Goal: Transaction & Acquisition: Download file/media

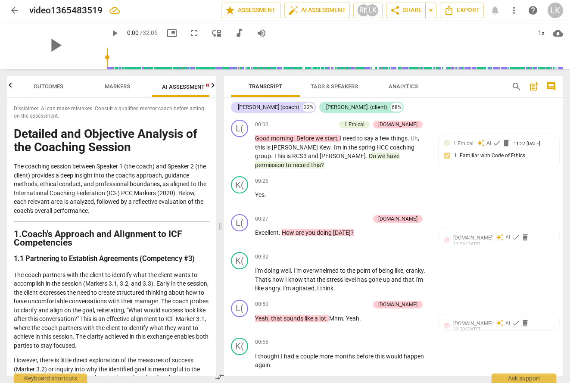
scroll to position [2967, 0]
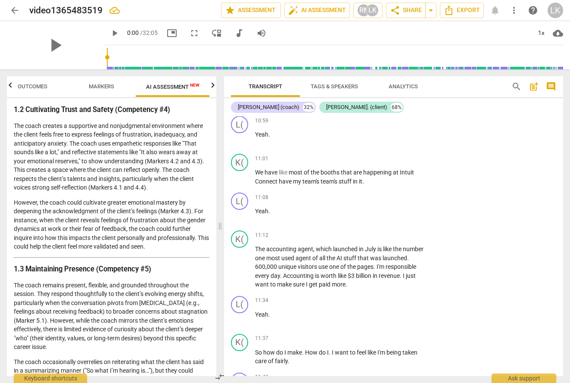
click at [343, 84] on span "Tags & Speakers" at bounding box center [334, 86] width 47 height 6
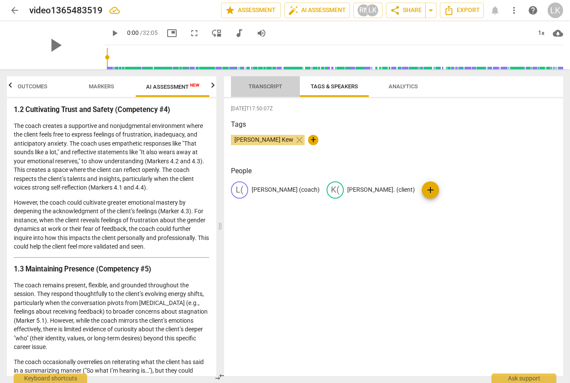
click at [263, 88] on span "Transcript" at bounding box center [266, 86] width 34 height 6
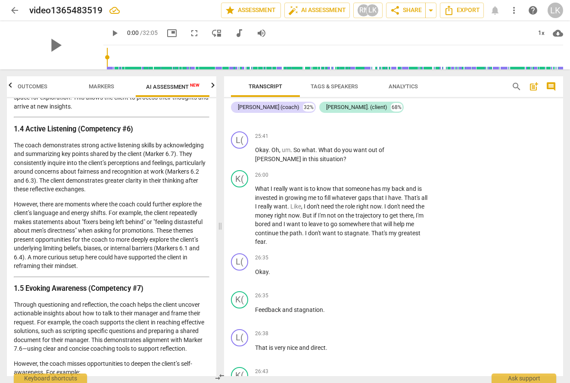
scroll to position [669, 0]
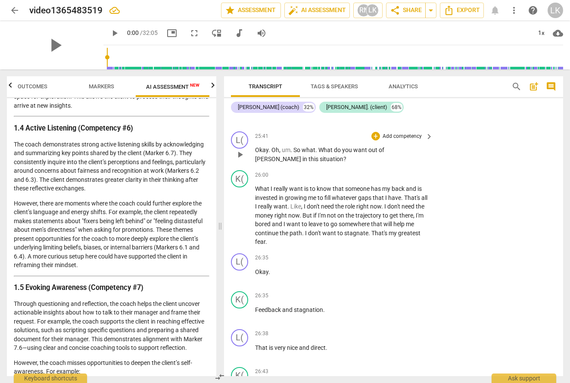
click at [390, 141] on p "Add competency" at bounding box center [402, 137] width 41 height 8
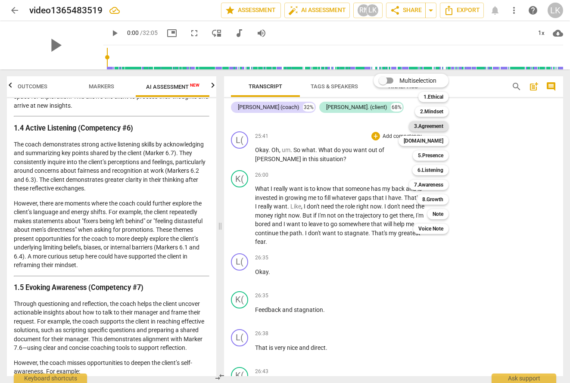
click at [435, 124] on b "3.Agreement" at bounding box center [428, 126] width 29 height 10
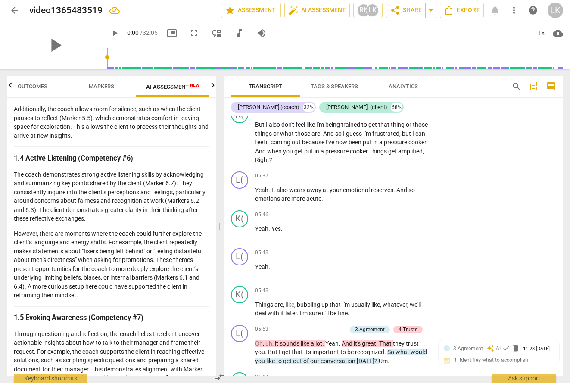
scroll to position [1386, 0]
click at [394, 174] on p "Add competency" at bounding box center [402, 176] width 41 height 8
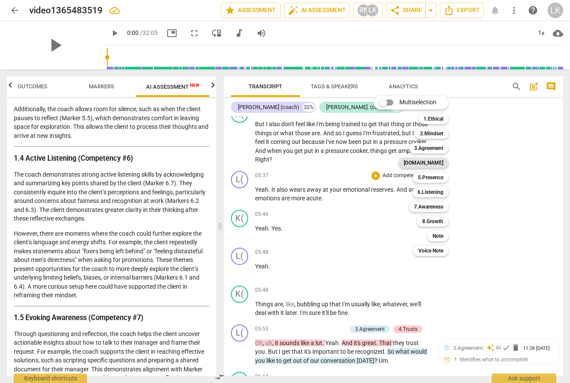
click at [441, 163] on b "[DOMAIN_NAME]" at bounding box center [424, 163] width 40 height 10
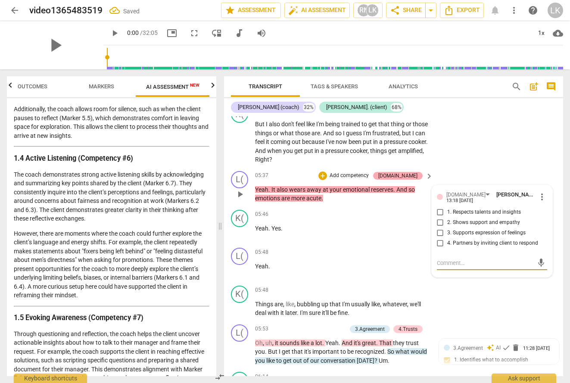
click at [413, 175] on div "[DOMAIN_NAME]" at bounding box center [397, 176] width 39 height 8
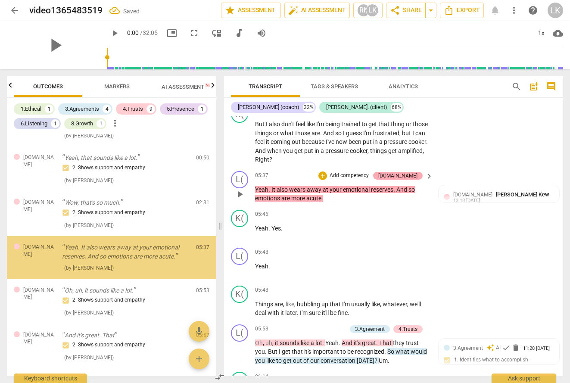
scroll to position [125, 0]
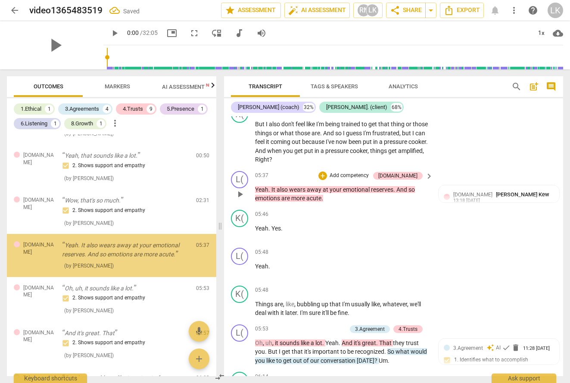
click at [355, 174] on p "Add competency" at bounding box center [349, 176] width 41 height 8
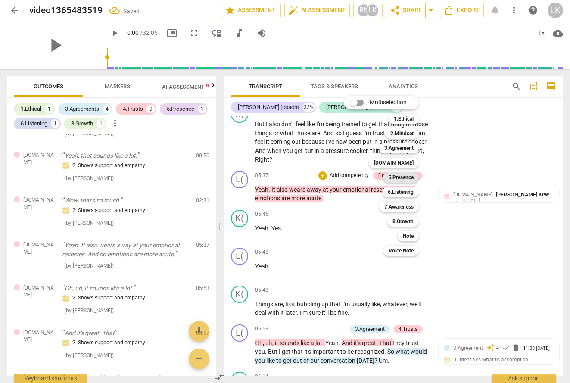
click at [397, 177] on b "5.Presence" at bounding box center [400, 177] width 25 height 10
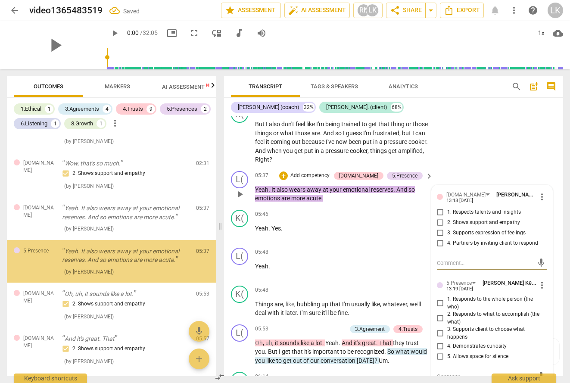
scroll to position [168, 0]
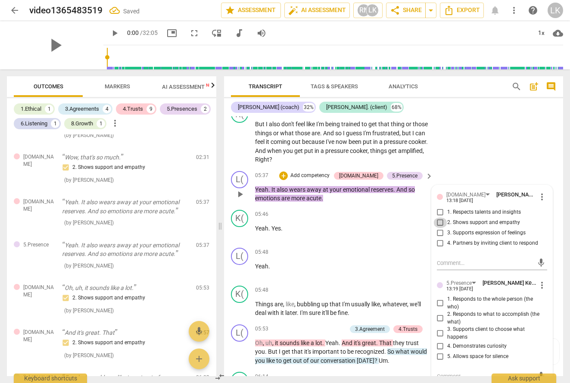
click at [439, 222] on input "2. Shows support and empathy" at bounding box center [441, 223] width 14 height 10
checkbox input "true"
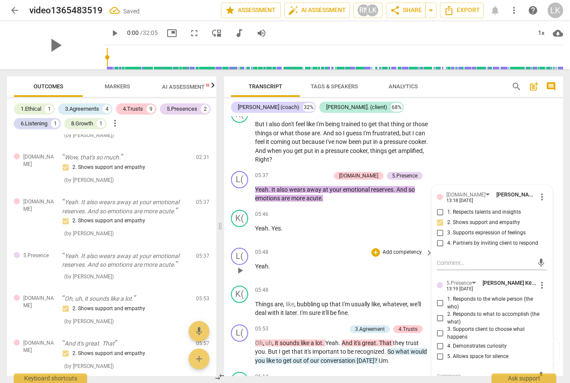
click at [343, 264] on p "Yeah ." at bounding box center [342, 266] width 174 height 9
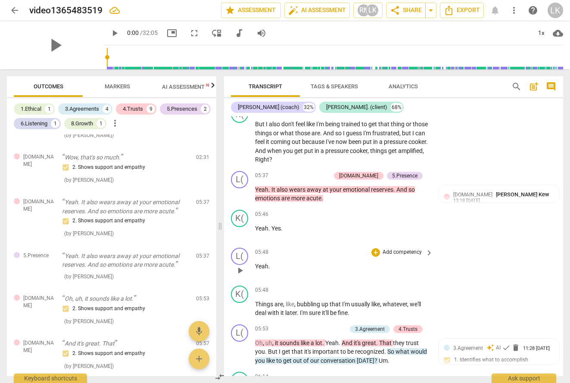
click at [419, 84] on span "Analytics" at bounding box center [403, 87] width 50 height 12
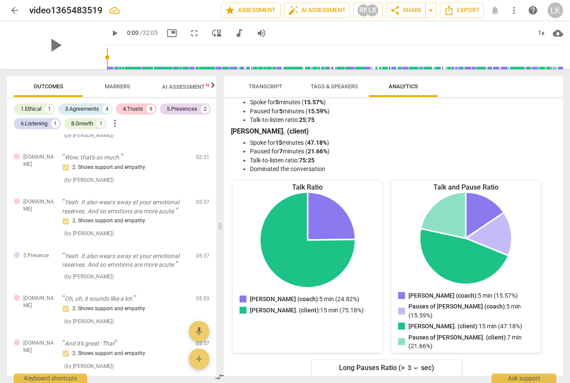
scroll to position [16, 0]
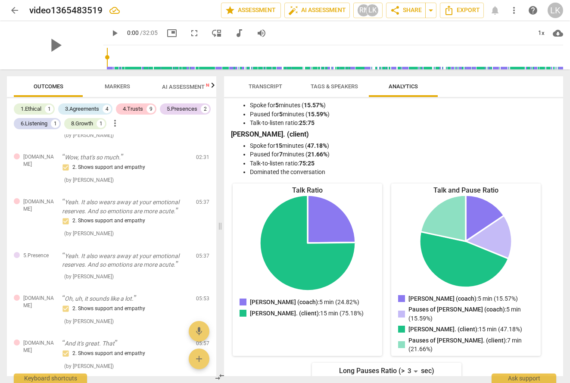
click at [251, 88] on span "Transcript" at bounding box center [266, 86] width 34 height 6
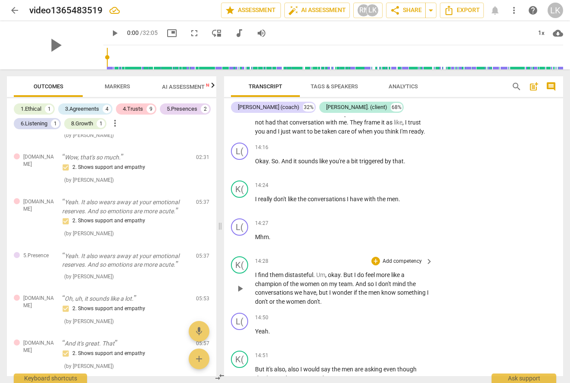
scroll to position [3729, 0]
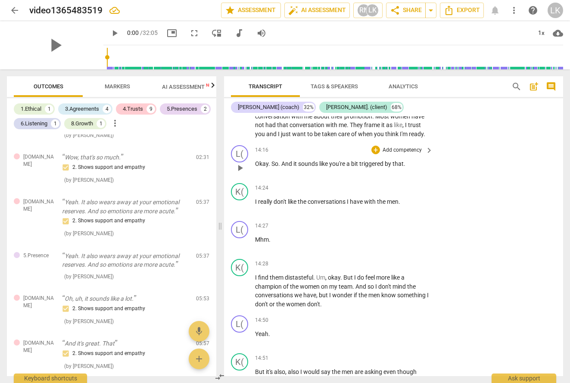
click at [401, 154] on p "Add competency" at bounding box center [402, 151] width 41 height 8
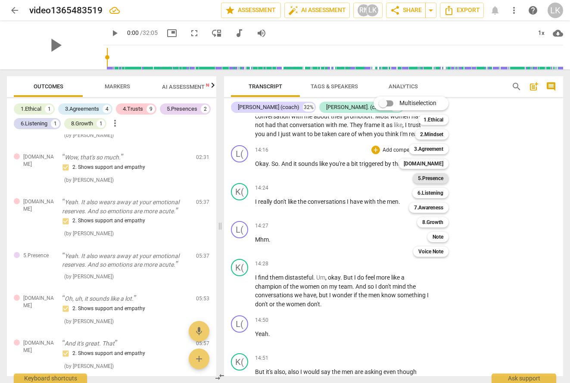
click at [426, 178] on b "5.Presence" at bounding box center [430, 178] width 25 height 10
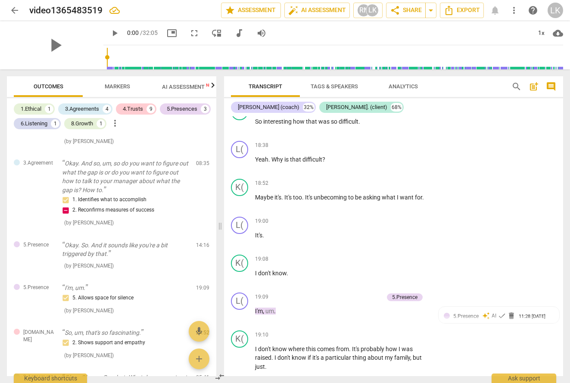
scroll to position [4940, 0]
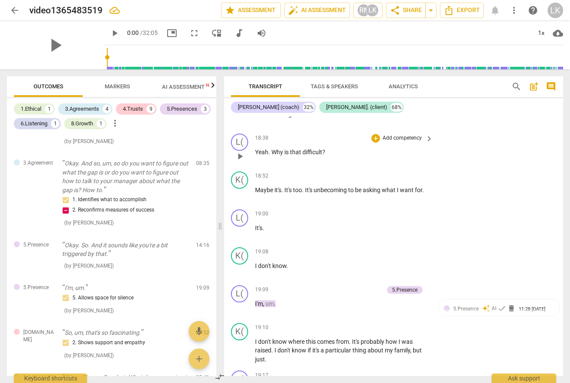
click at [400, 142] on p "Add competency" at bounding box center [402, 138] width 41 height 8
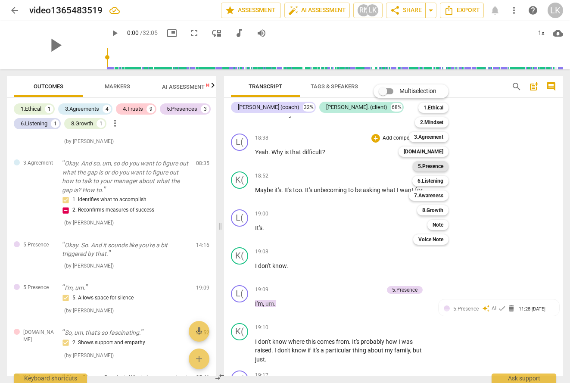
click at [423, 163] on b "5.Presence" at bounding box center [430, 166] width 25 height 10
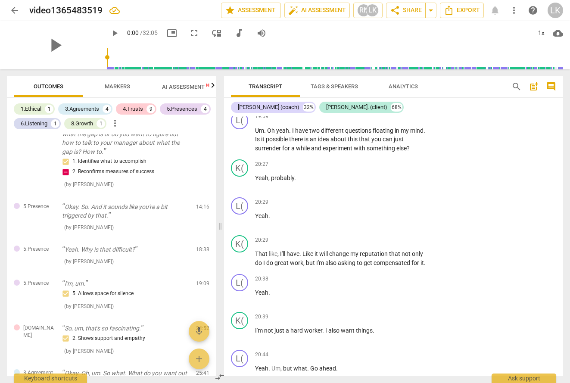
scroll to position [5597, 0]
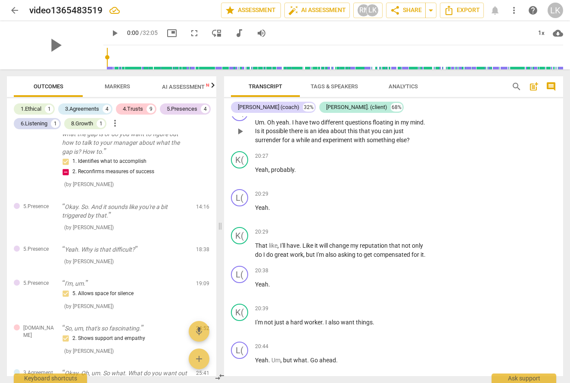
click at [389, 113] on p "Add competency" at bounding box center [402, 109] width 41 height 8
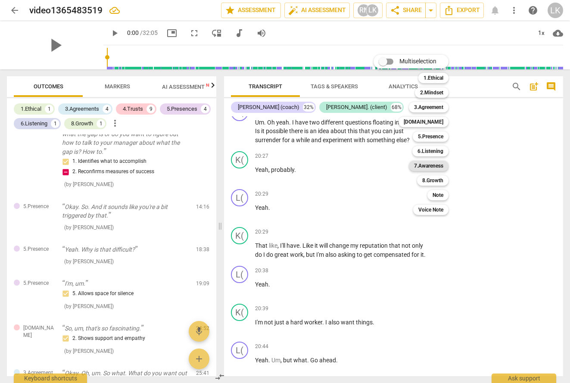
click at [423, 161] on b "7.Awareness" at bounding box center [428, 166] width 29 height 10
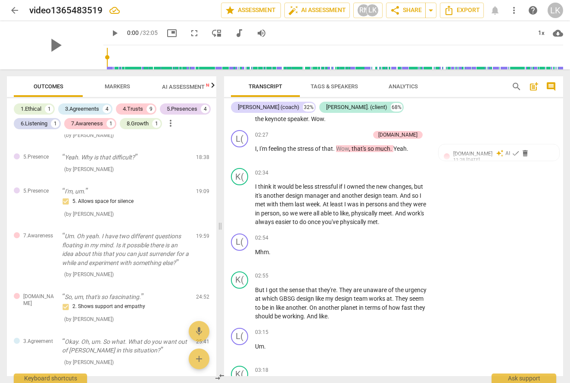
scroll to position [514, 0]
click at [348, 82] on span "Tags & Speakers" at bounding box center [334, 87] width 68 height 12
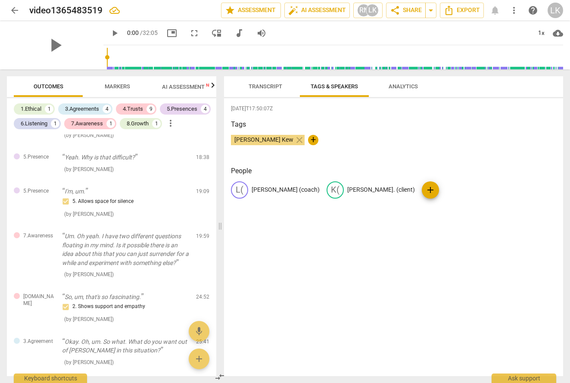
click at [348, 82] on span "Tags & Speakers" at bounding box center [334, 87] width 68 height 12
click at [253, 87] on span "Transcript" at bounding box center [266, 86] width 34 height 6
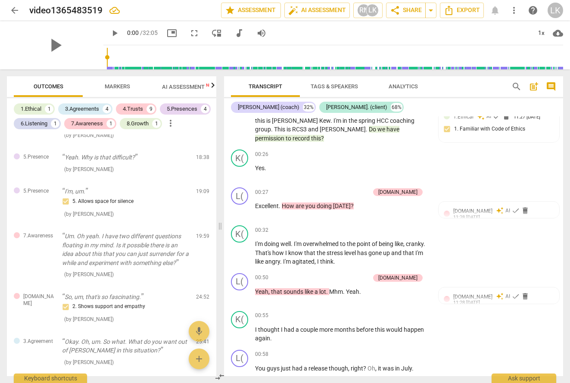
scroll to position [0, 0]
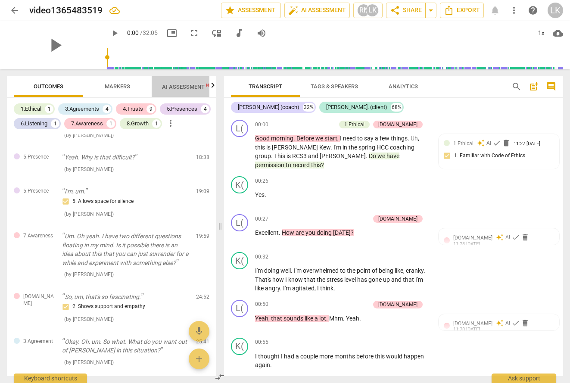
click at [191, 85] on span "AI Assessment New" at bounding box center [188, 87] width 53 height 6
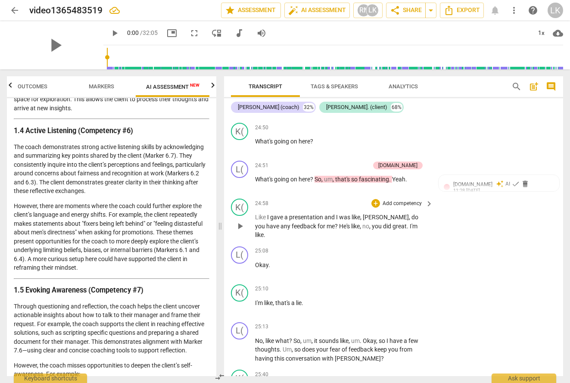
scroll to position [7132, 0]
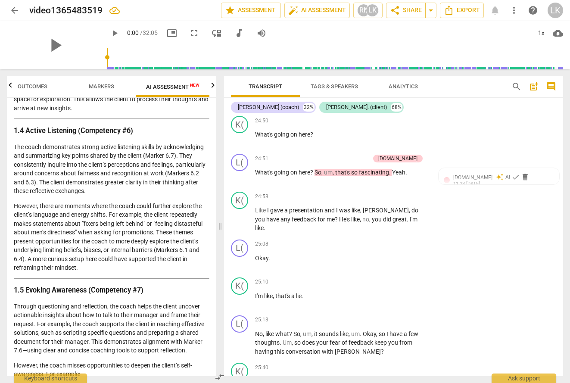
click at [268, 85] on span "Transcript" at bounding box center [266, 86] width 34 height 6
click at [16, 6] on span "arrow_back" at bounding box center [14, 10] width 10 height 10
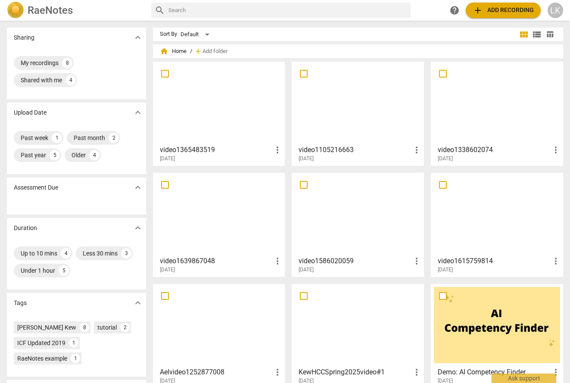
click at [278, 150] on span "more_vert" at bounding box center [277, 150] width 10 height 10
click at [224, 153] on div at bounding box center [285, 191] width 570 height 383
click at [219, 94] on div at bounding box center [219, 103] width 126 height 76
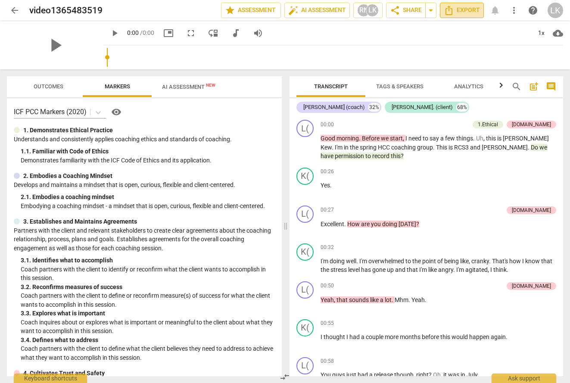
click at [463, 13] on span "Export" at bounding box center [462, 10] width 36 height 10
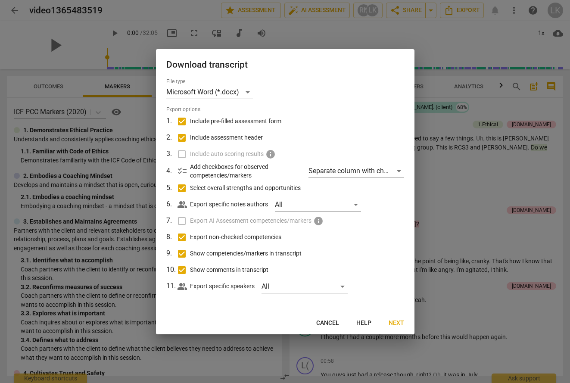
click at [182, 120] on input "Include pre-filled assessment form" at bounding box center [182, 121] width 16 height 16
checkbox input "false"
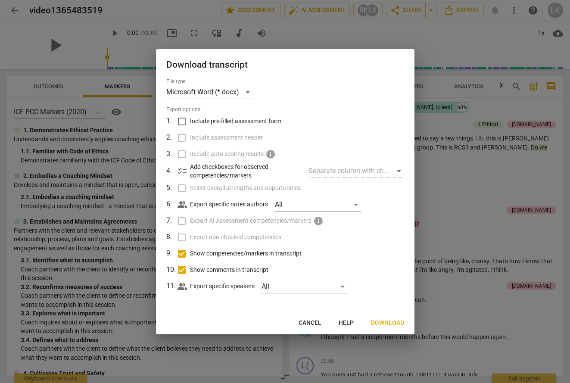
click at [182, 254] on input "Show competencies/markers in transcript" at bounding box center [182, 254] width 16 height 16
checkbox input "false"
click at [181, 268] on input "Show comments in transcript" at bounding box center [182, 270] width 16 height 16
checkbox input "false"
click at [383, 323] on span "Download" at bounding box center [387, 323] width 33 height 9
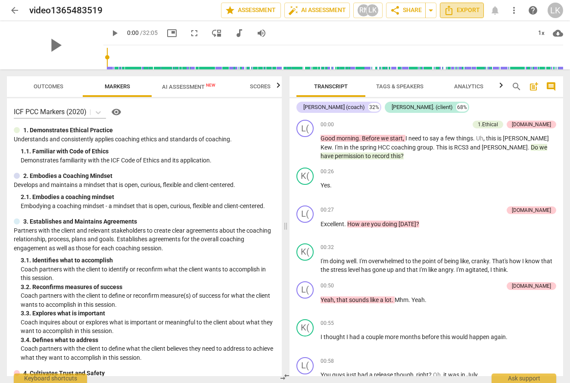
click at [454, 10] on icon "Export" at bounding box center [449, 10] width 10 height 10
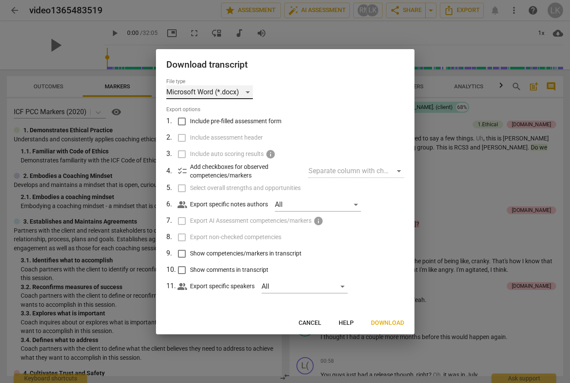
click at [247, 90] on div "Microsoft Word (*.docx)" at bounding box center [209, 92] width 87 height 14
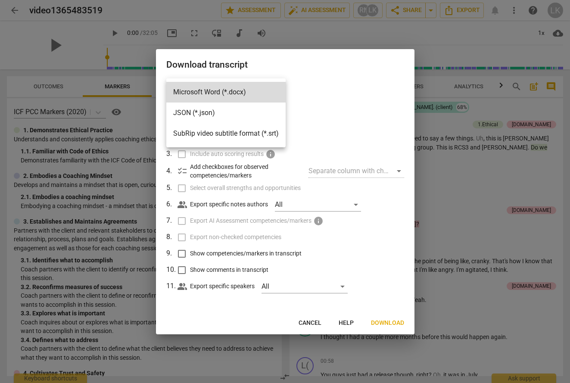
click at [307, 322] on div at bounding box center [285, 191] width 570 height 383
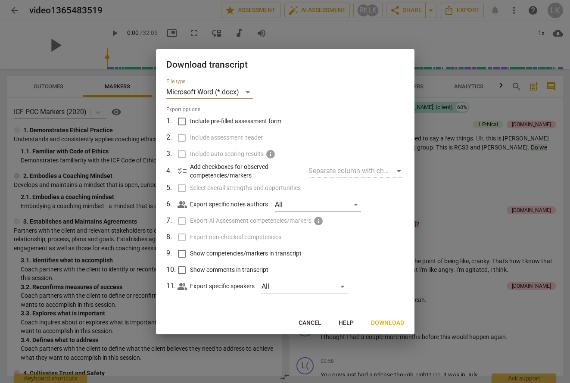
click at [307, 322] on span "Cancel" at bounding box center [310, 323] width 23 height 9
